Goal: Information Seeking & Learning: Learn about a topic

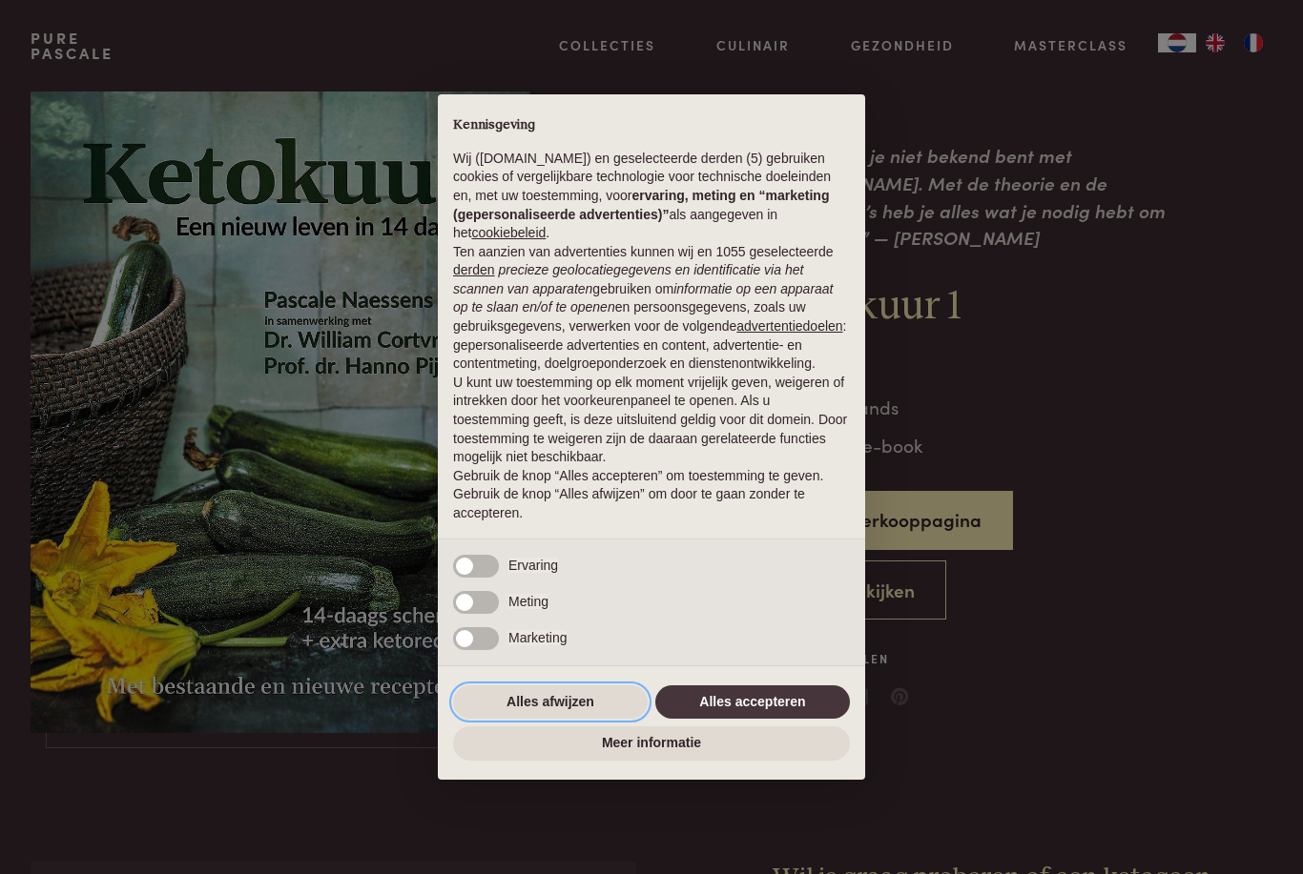
click at [570, 699] on button "Alles afwijzen" at bounding box center [550, 703] width 195 height 34
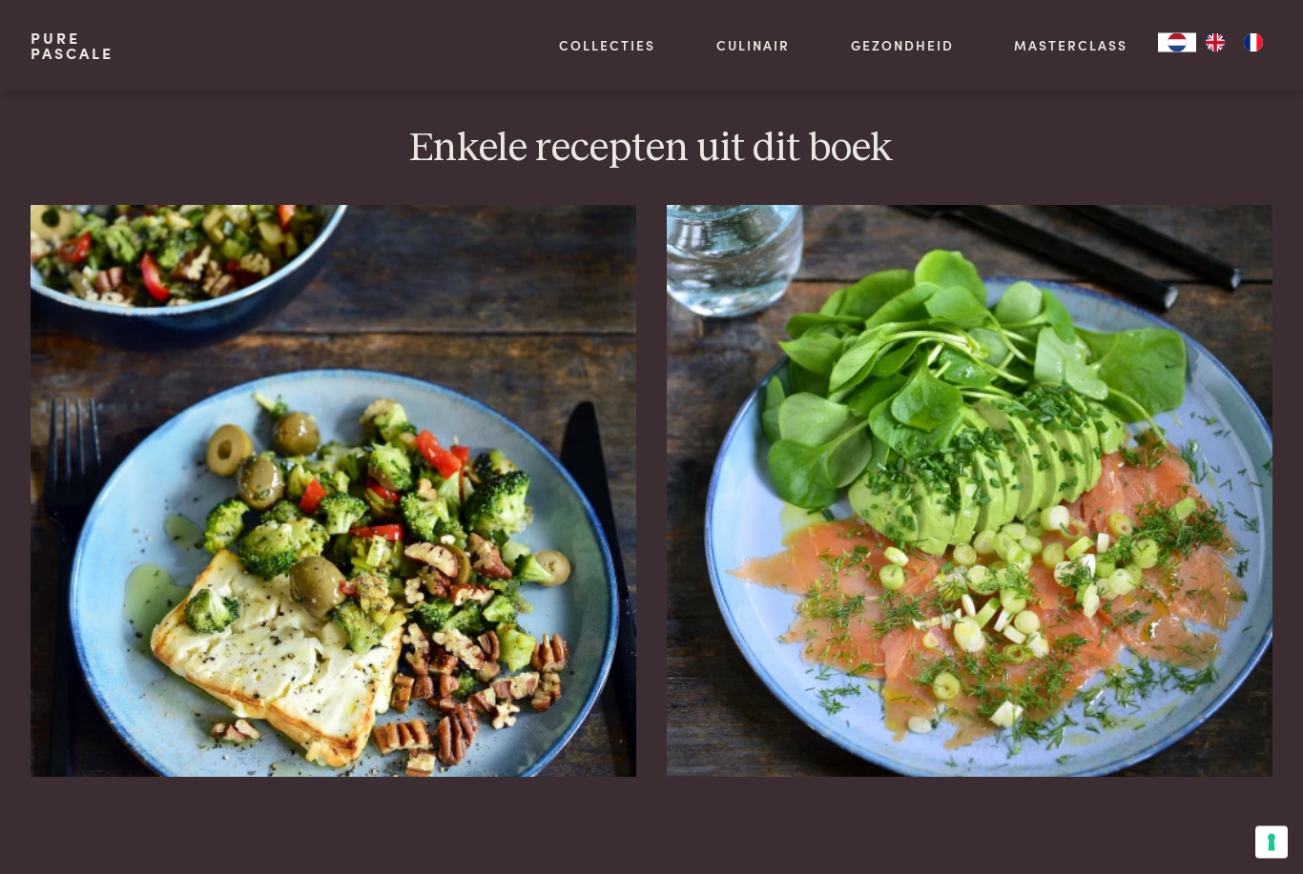
scroll to position [2153, 0]
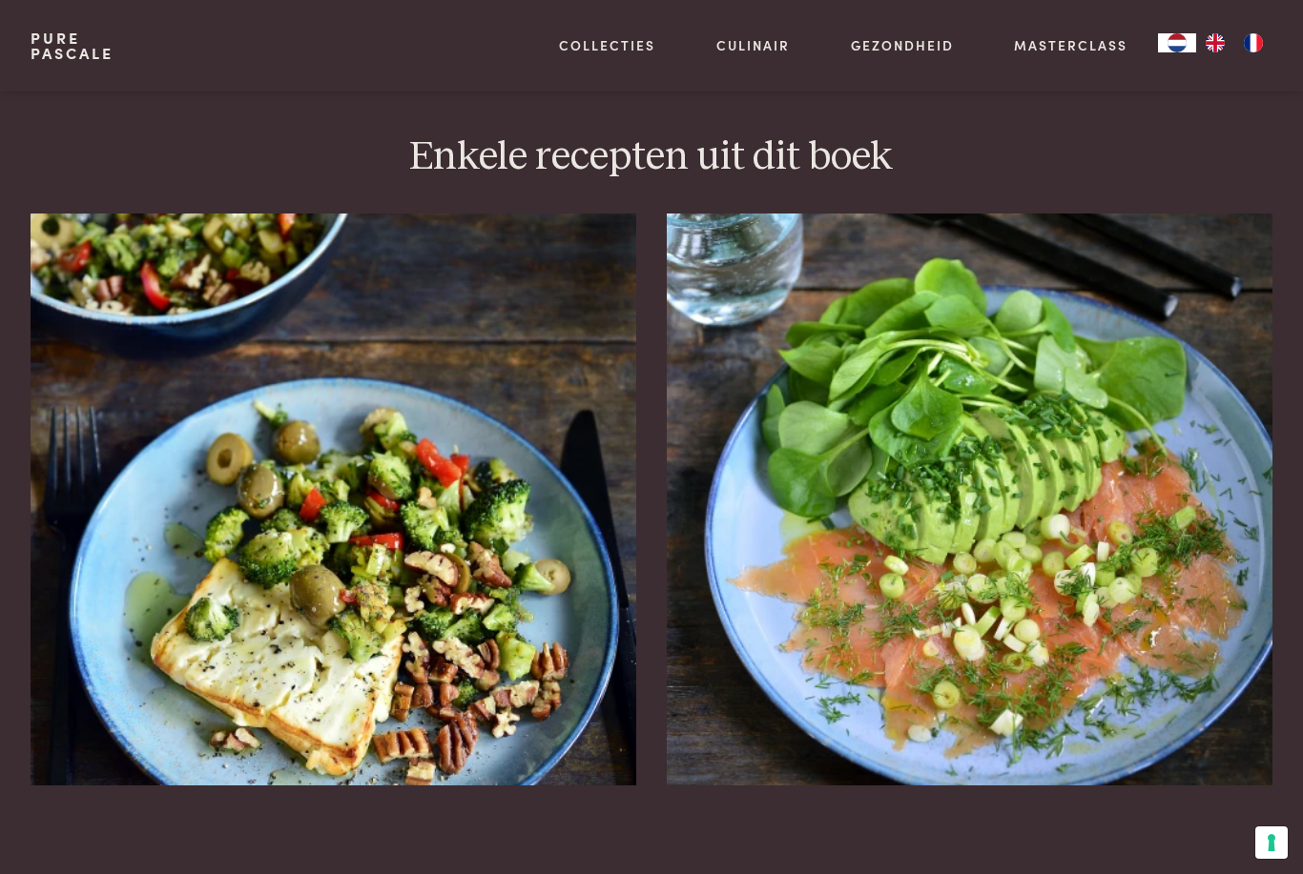
click at [1247, 835] on icon at bounding box center [1247, 849] width 16 height 28
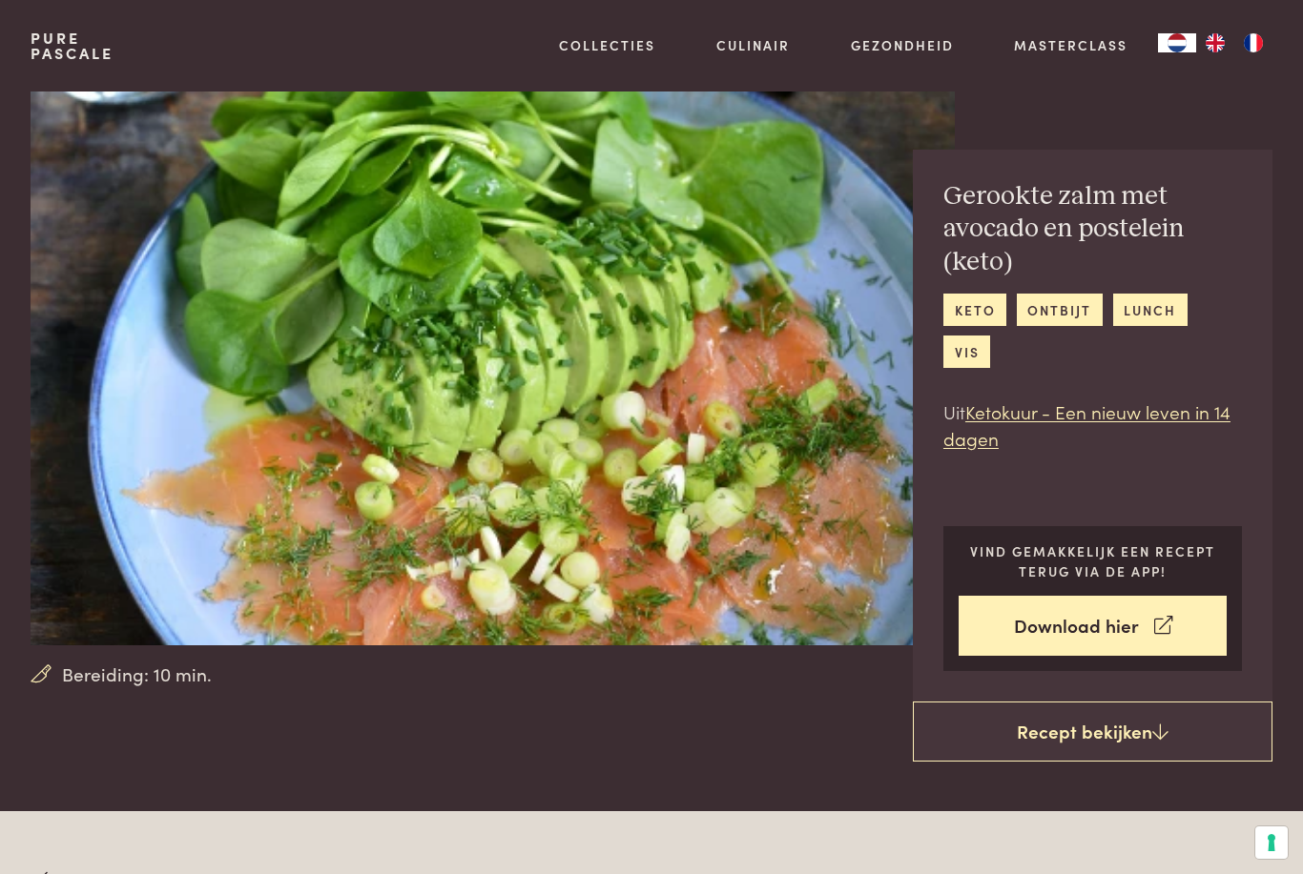
click at [971, 304] on link "keto" at bounding box center [974, 309] width 63 height 31
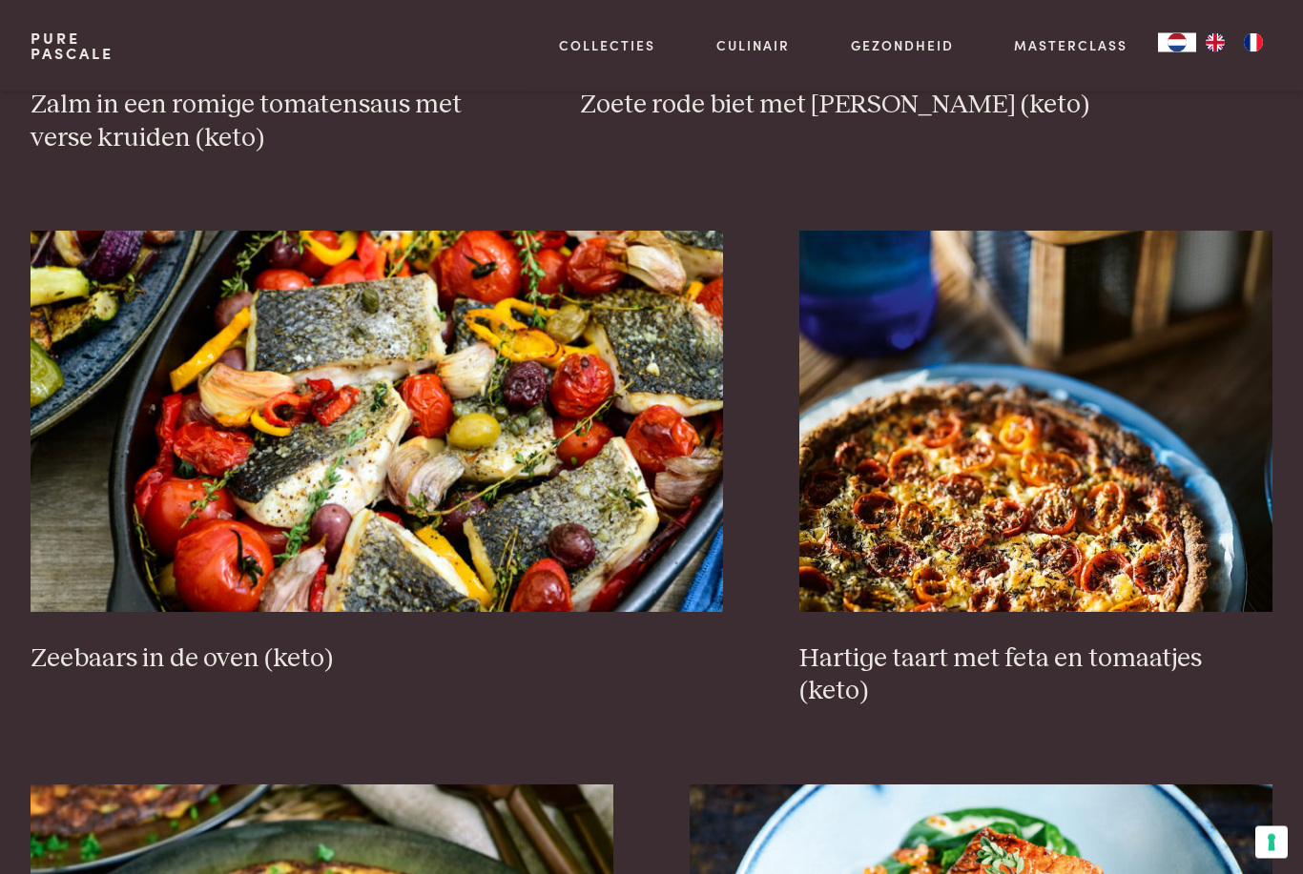
scroll to position [1494, 0]
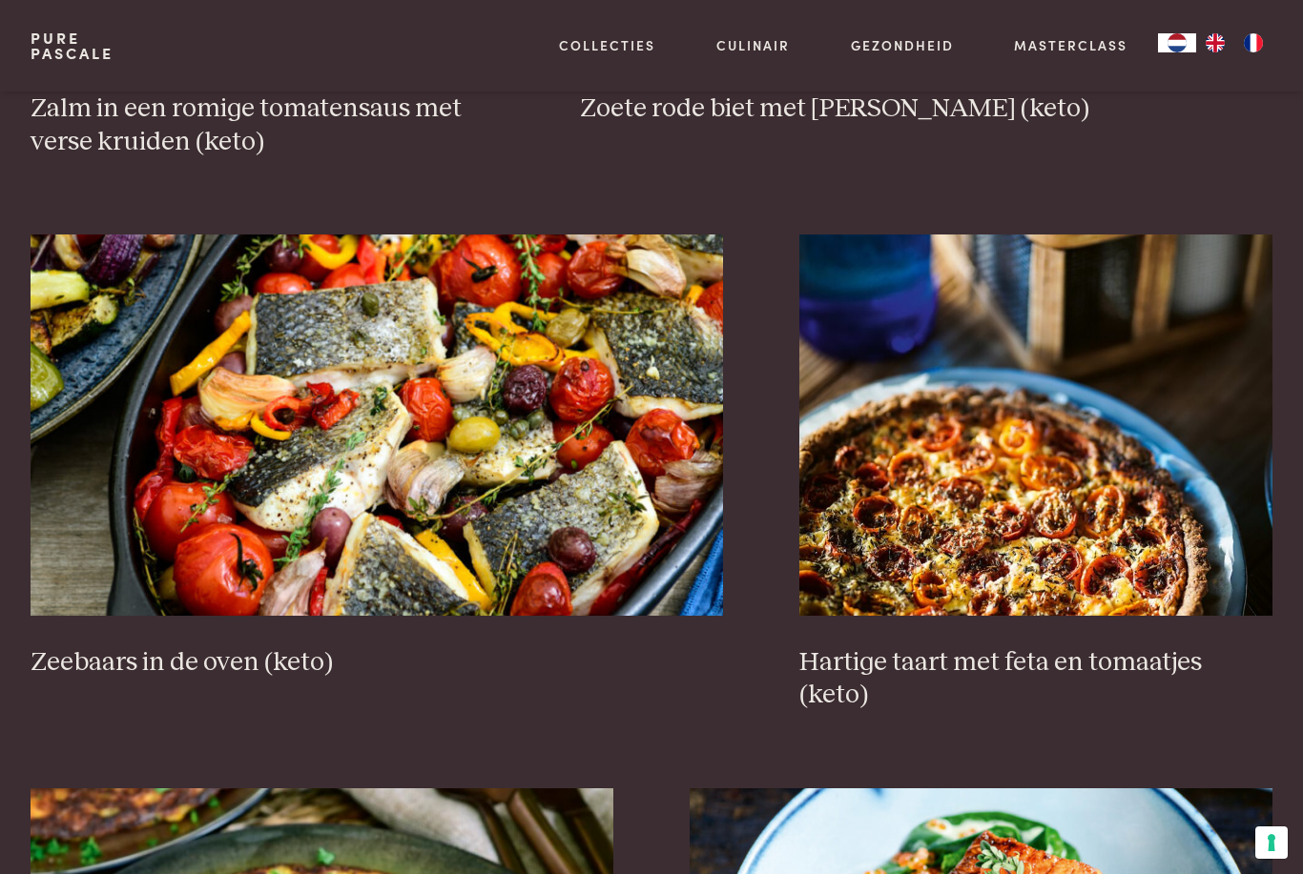
click at [1049, 483] on img at bounding box center [1035, 425] width 473 height 381
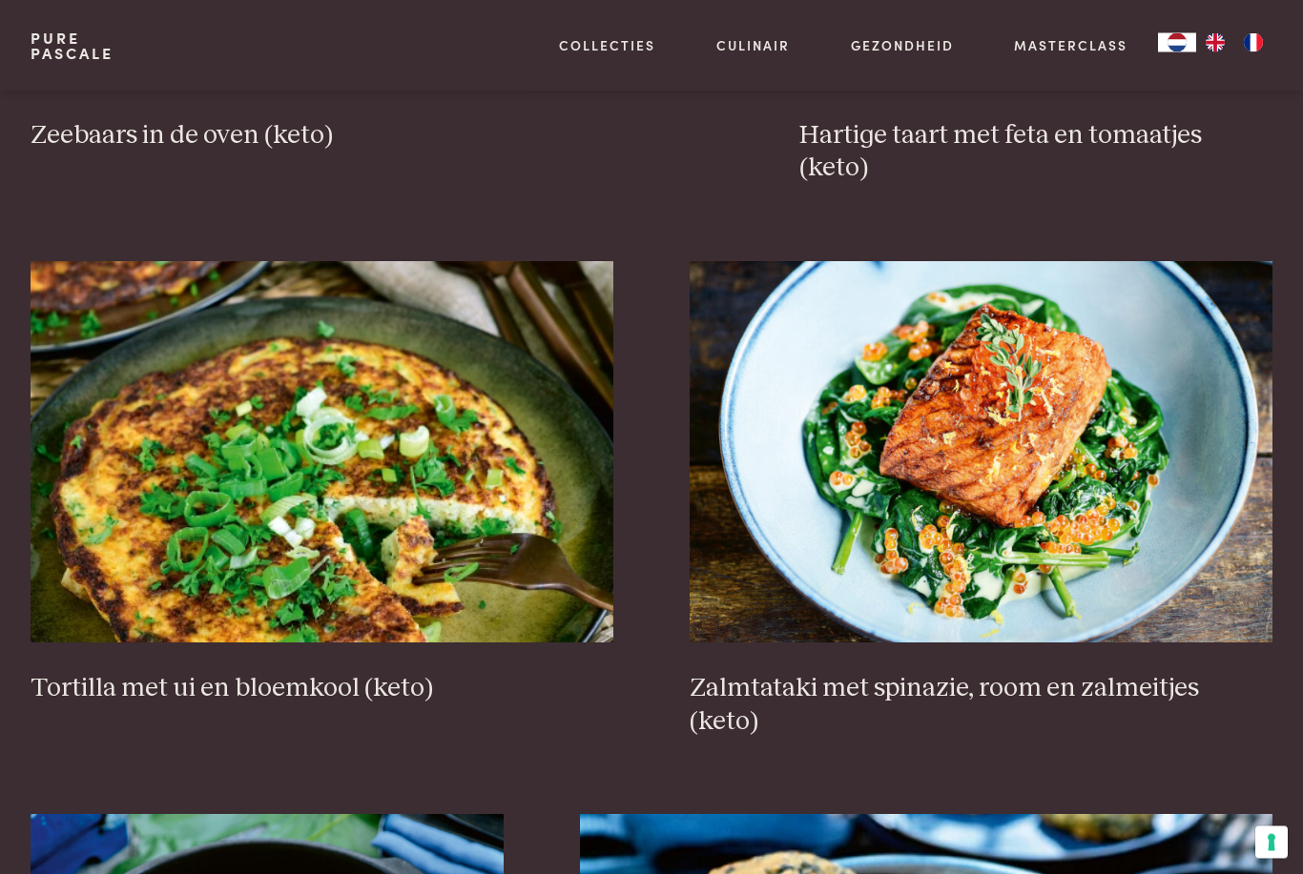
scroll to position [1983, 0]
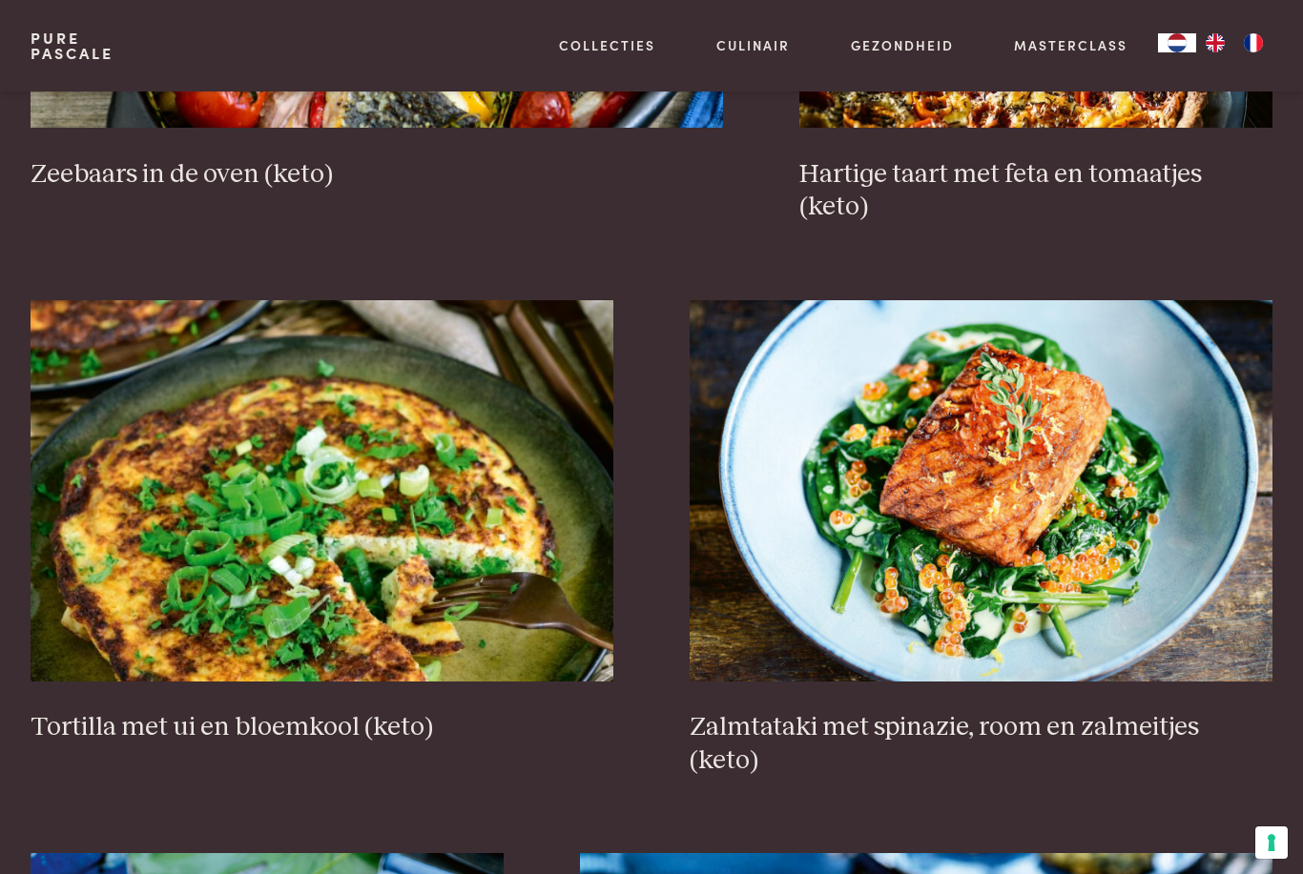
click at [304, 489] on img at bounding box center [322, 490] width 583 height 381
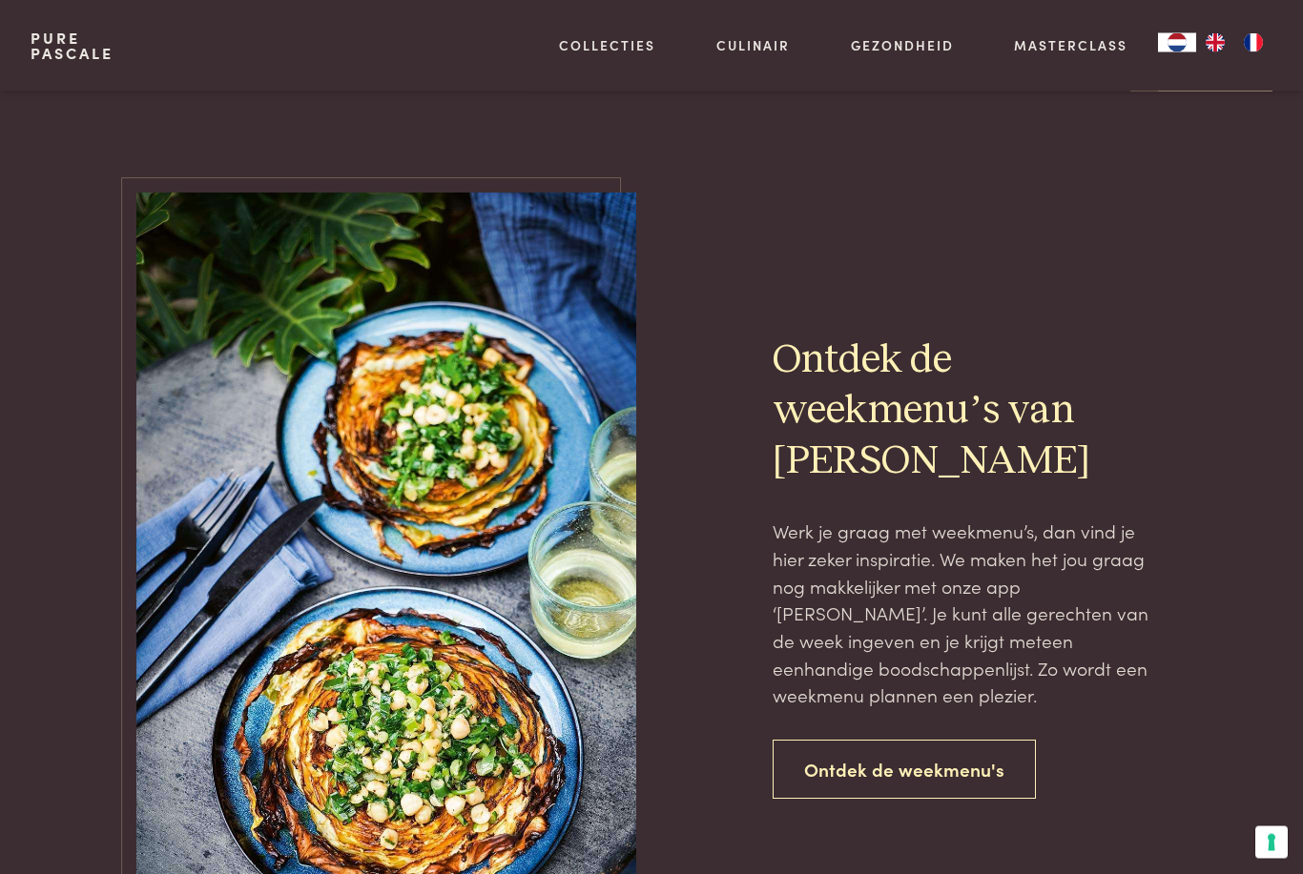
scroll to position [3912, 0]
click at [952, 740] on link "Ontdek de weekmenu's" at bounding box center [903, 770] width 263 height 60
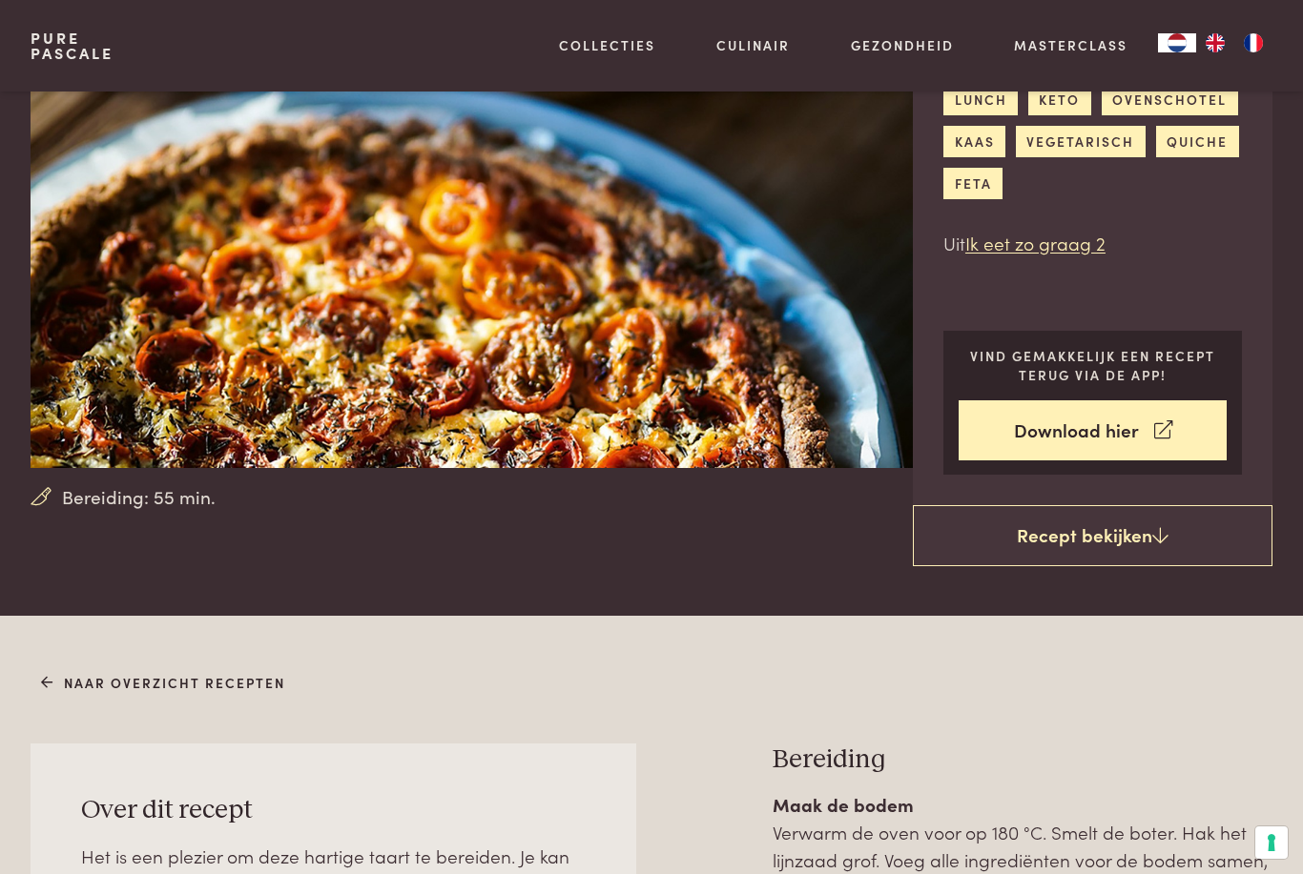
scroll to position [161, 0]
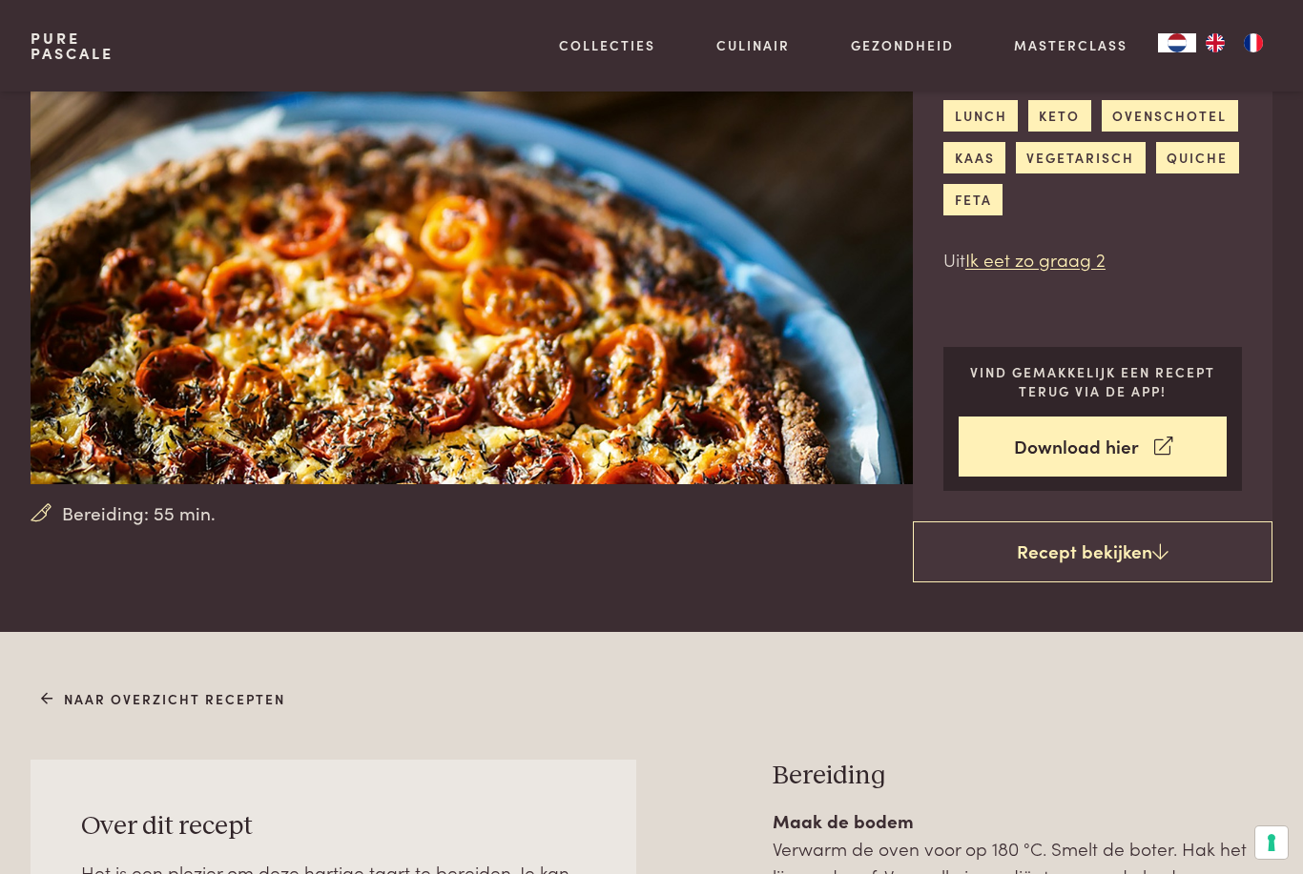
click at [1082, 559] on link "Recept bekijken" at bounding box center [1093, 552] width 360 height 61
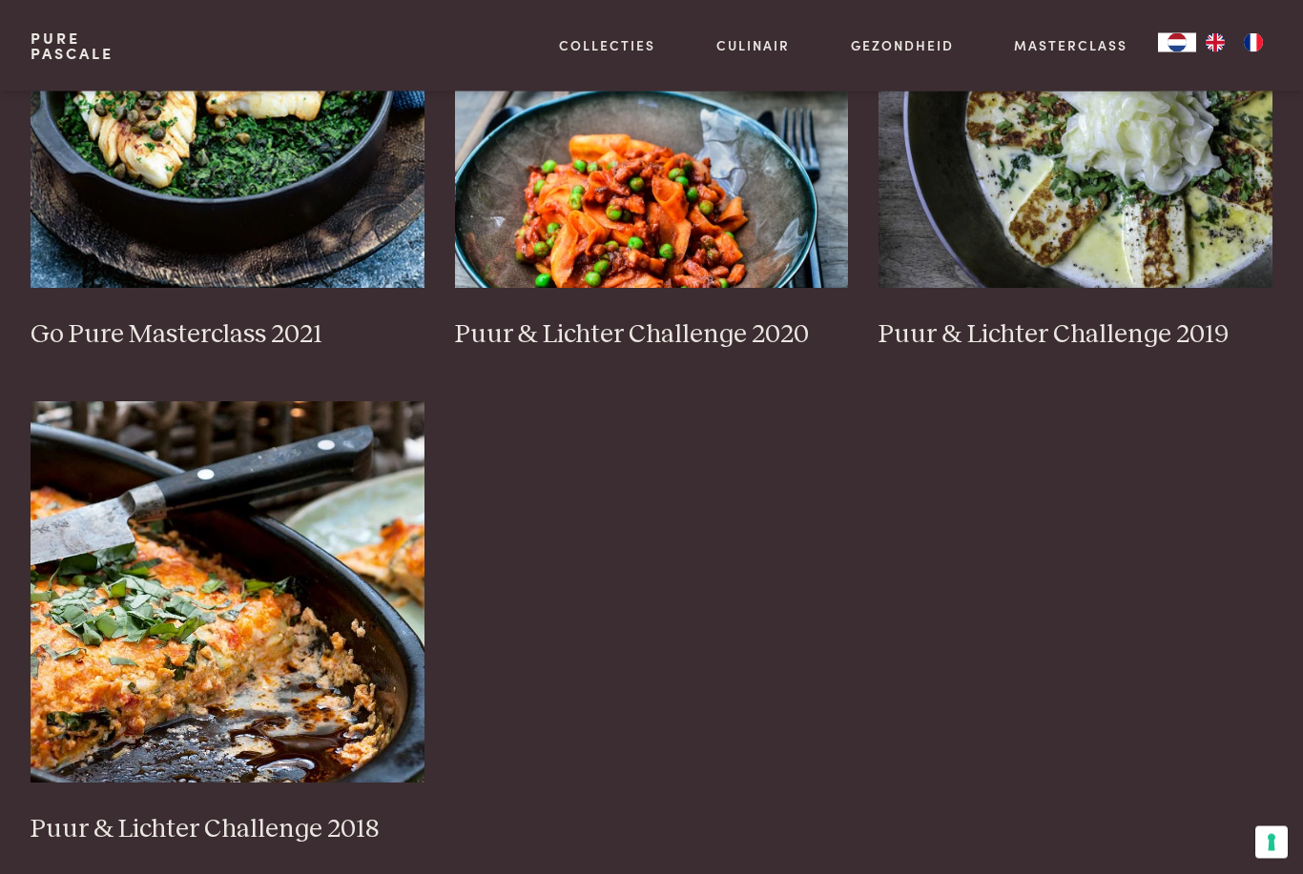
scroll to position [1612, 0]
click at [257, 582] on img at bounding box center [228, 591] width 394 height 381
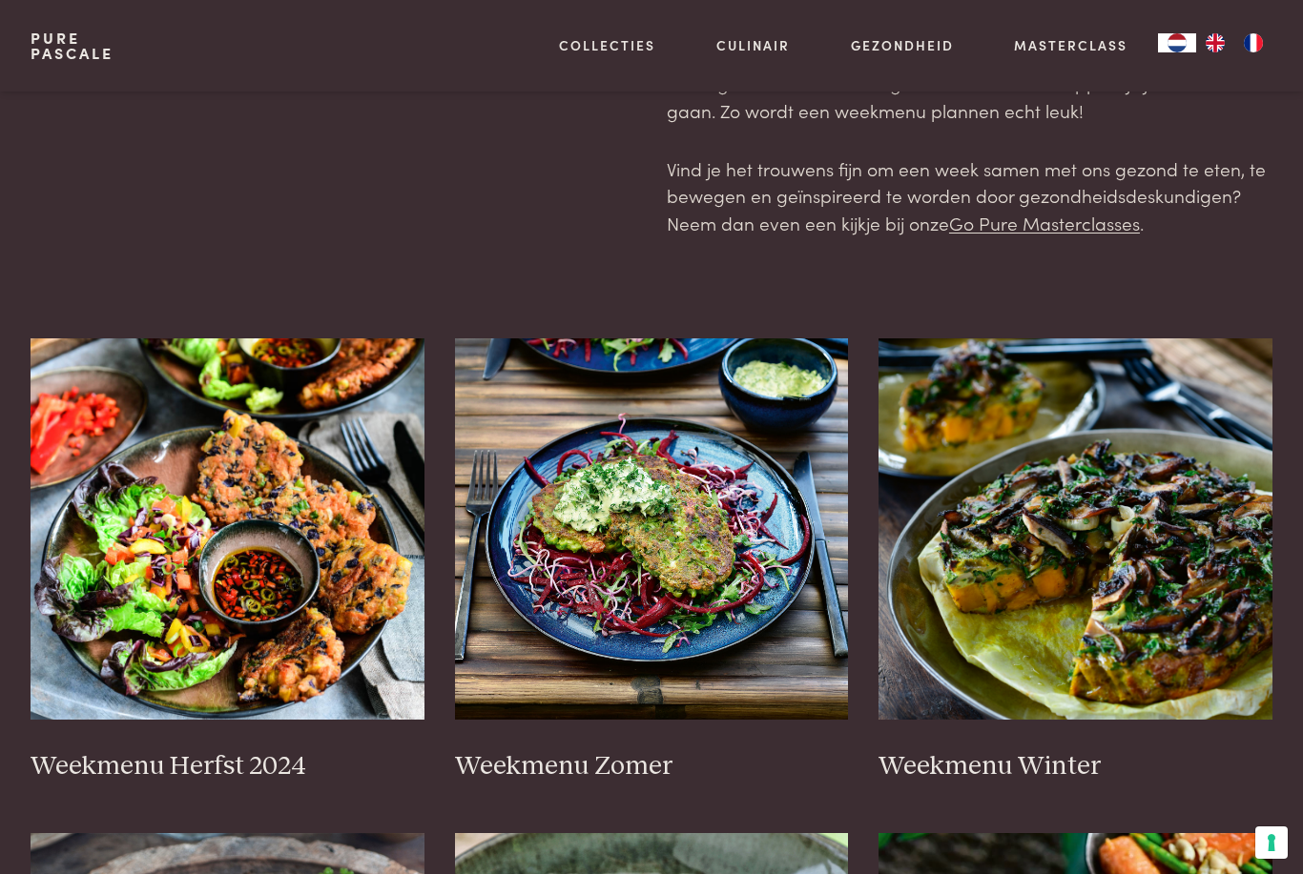
scroll to position [202, 0]
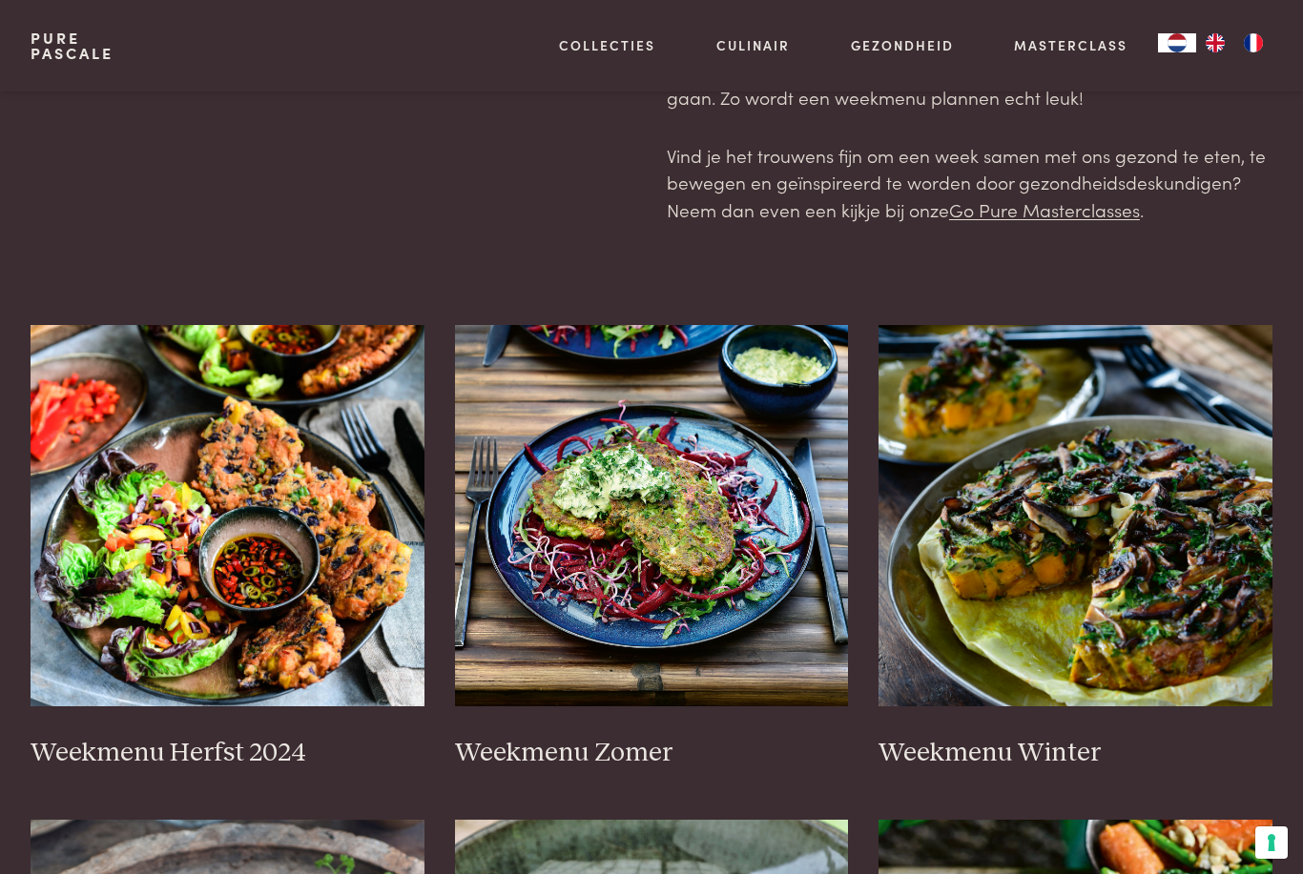
click at [228, 530] on img at bounding box center [228, 515] width 394 height 381
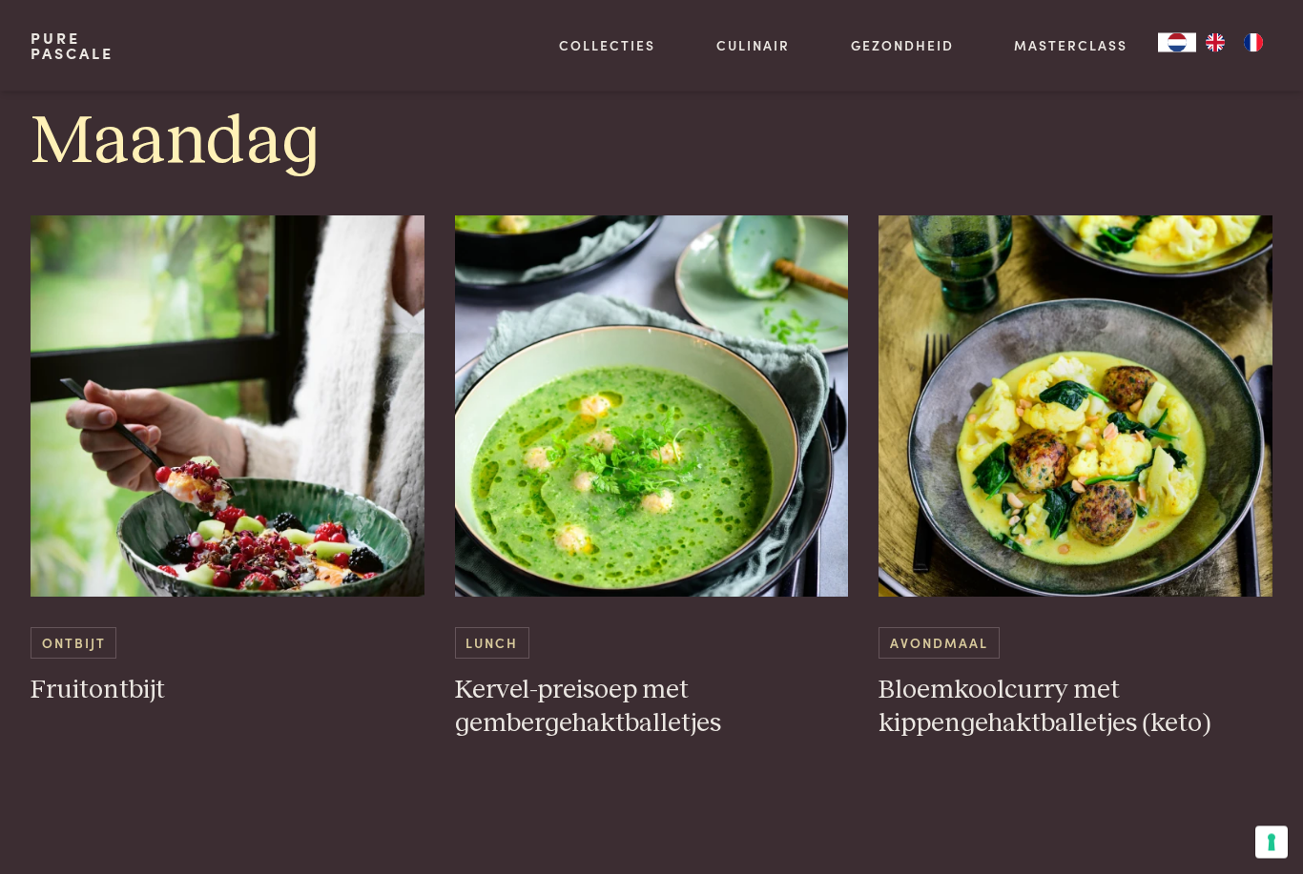
scroll to position [1046, 0]
click at [1147, 536] on img at bounding box center [1075, 406] width 394 height 381
